Goal: Transaction & Acquisition: Subscribe to service/newsletter

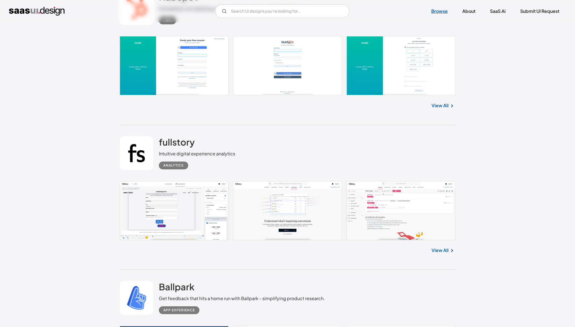
click at [442, 12] on link "Browse" at bounding box center [439, 11] width 30 height 12
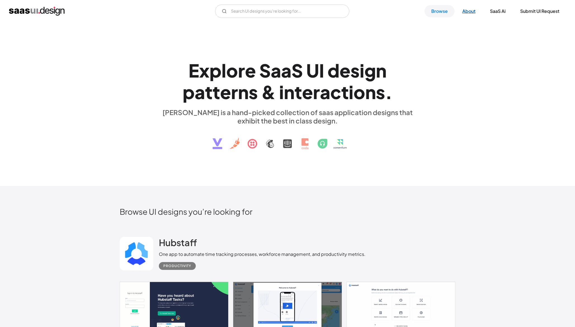
click at [465, 10] on link "About" at bounding box center [468, 11] width 27 height 12
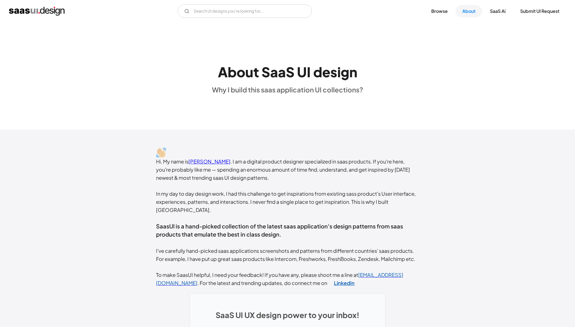
click at [327, 277] on link "LinkedIn" at bounding box center [344, 282] width 34 height 14
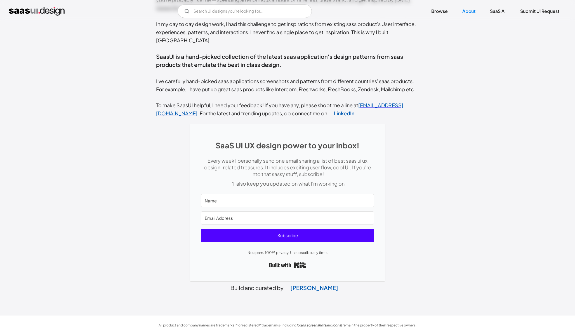
click at [340, 195] on input "Name" at bounding box center [287, 200] width 173 height 13
click at [240, 194] on input "Name" at bounding box center [287, 200] width 173 height 13
click at [242, 194] on input "Name" at bounding box center [287, 200] width 173 height 13
type input "Latte"
type input "[EMAIL_ADDRESS][DOMAIN_NAME]"
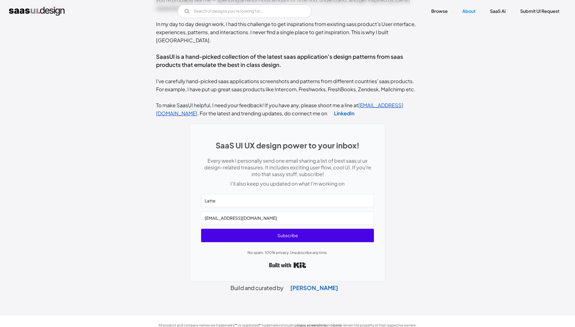
click at [277, 228] on span "Subscribe" at bounding box center [287, 234] width 173 height 13
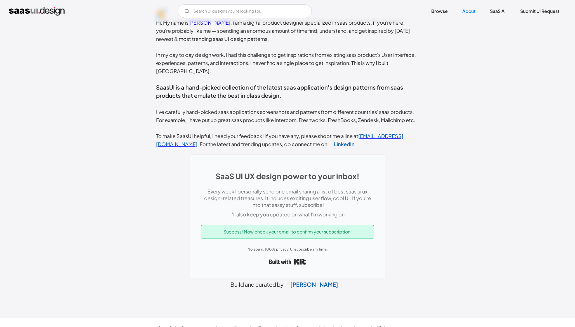
scroll to position [149, 0]
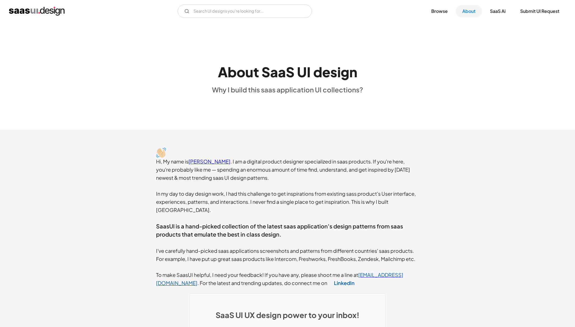
scroll to position [149, 0]
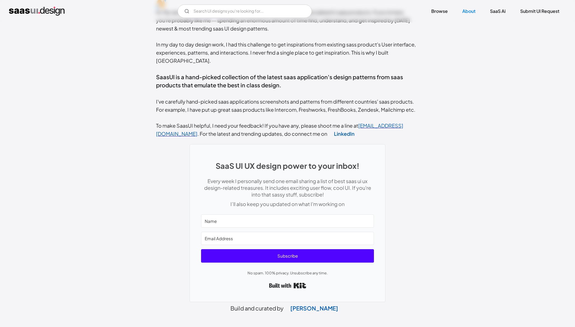
click at [248, 214] on input "Name" at bounding box center [287, 220] width 173 height 13
type input "Latte"
click at [249, 232] on input "Email Address" at bounding box center [287, 238] width 173 height 13
type input "[EMAIL_ADDRESS][DOMAIN_NAME]"
click at [265, 249] on span "Subscribe" at bounding box center [287, 255] width 173 height 13
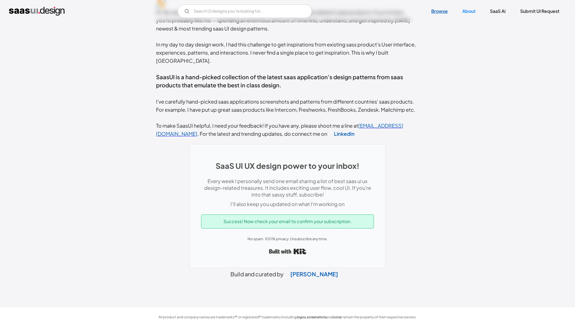
click at [443, 15] on link "Browse" at bounding box center [439, 11] width 30 height 12
